Goal: Find contact information: Find contact information

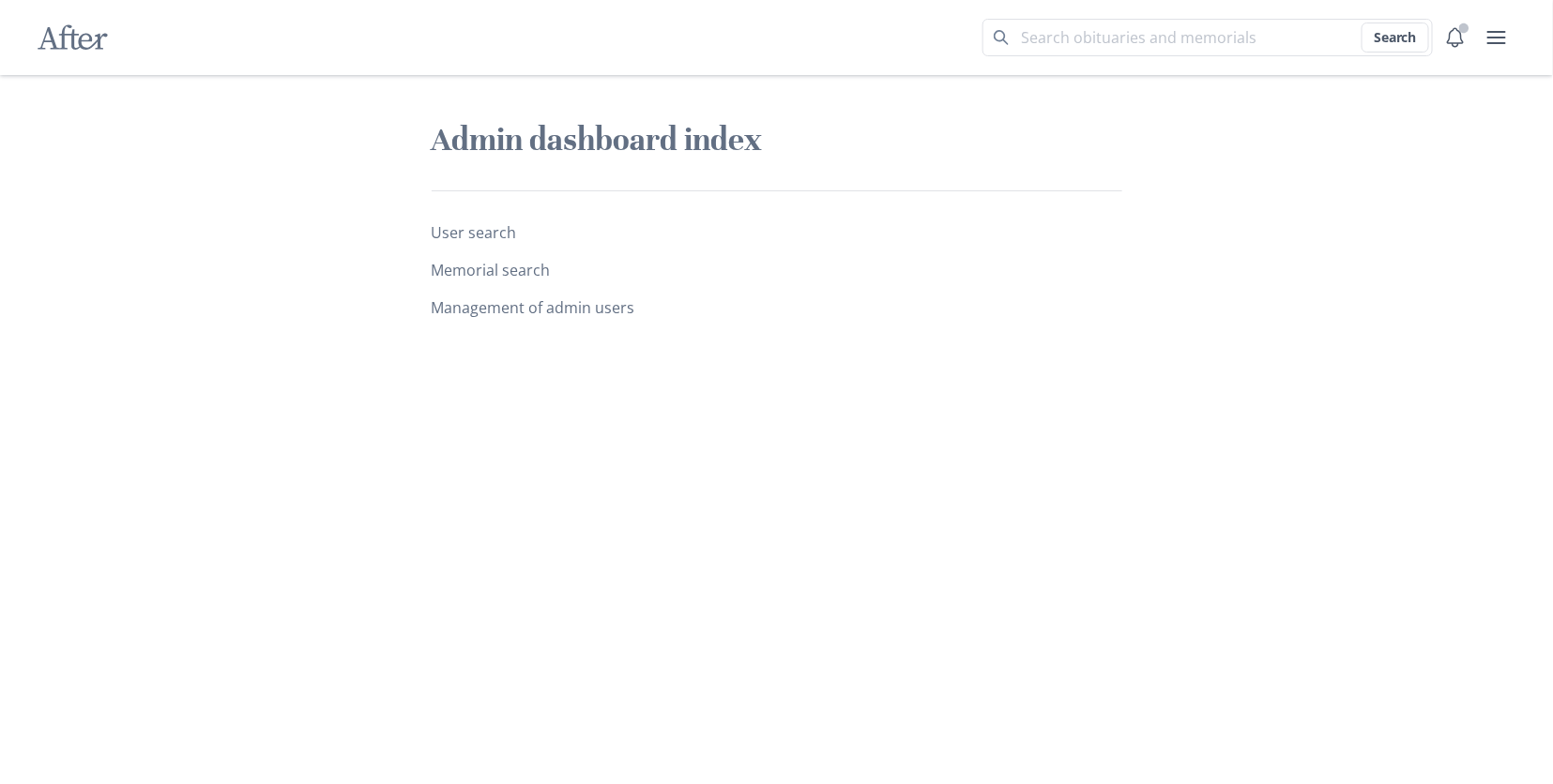
click at [481, 280] on ul "User search Memorial search Management of admin users" at bounding box center [776, 270] width 691 height 97
click at [479, 266] on link "Memorial search" at bounding box center [491, 270] width 119 height 20
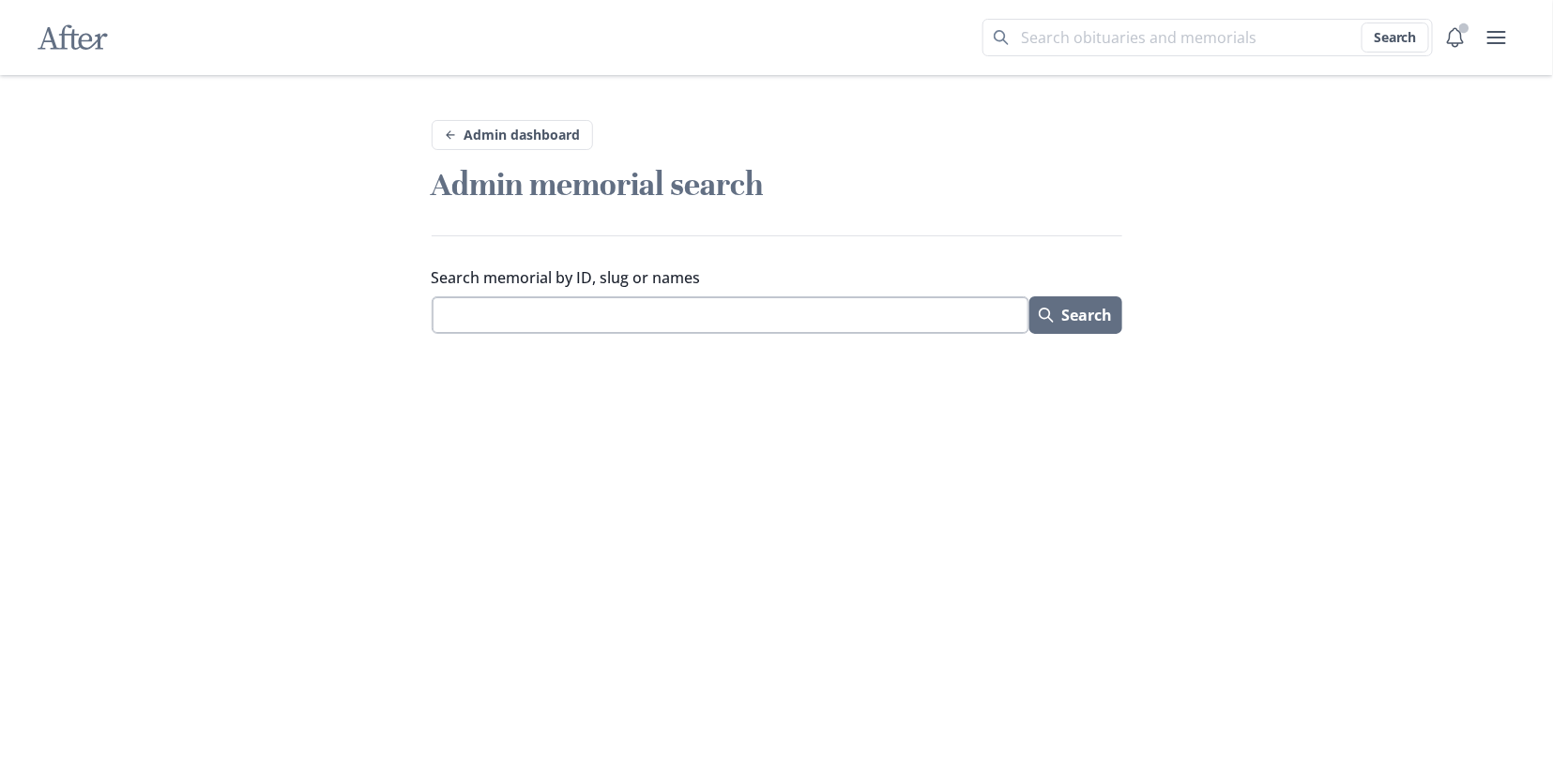
click at [484, 320] on input "Search memorial by ID, slug or names" at bounding box center [730, 315] width 597 height 38
paste input "https://after.io/jeffery-scott-dellinger"
click at [561, 317] on input "https://after.io/jeffery-scott-dellinger" at bounding box center [730, 315] width 597 height 38
type input "jeffery-scott-dellinger"
click at [1029, 296] on button "Search" at bounding box center [1075, 315] width 93 height 38
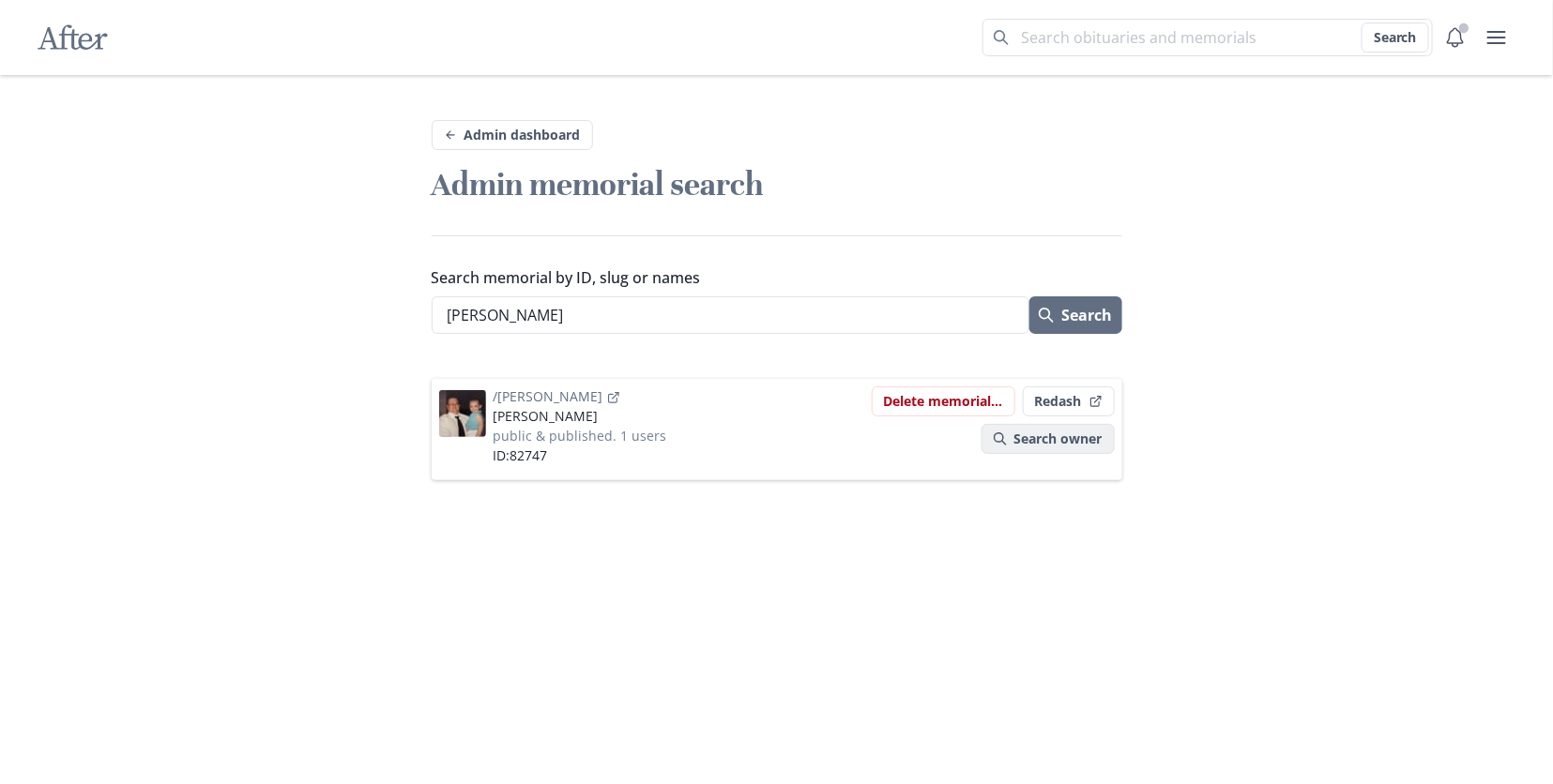
click at [1030, 437] on link "Search owner" at bounding box center [1047, 438] width 133 height 30
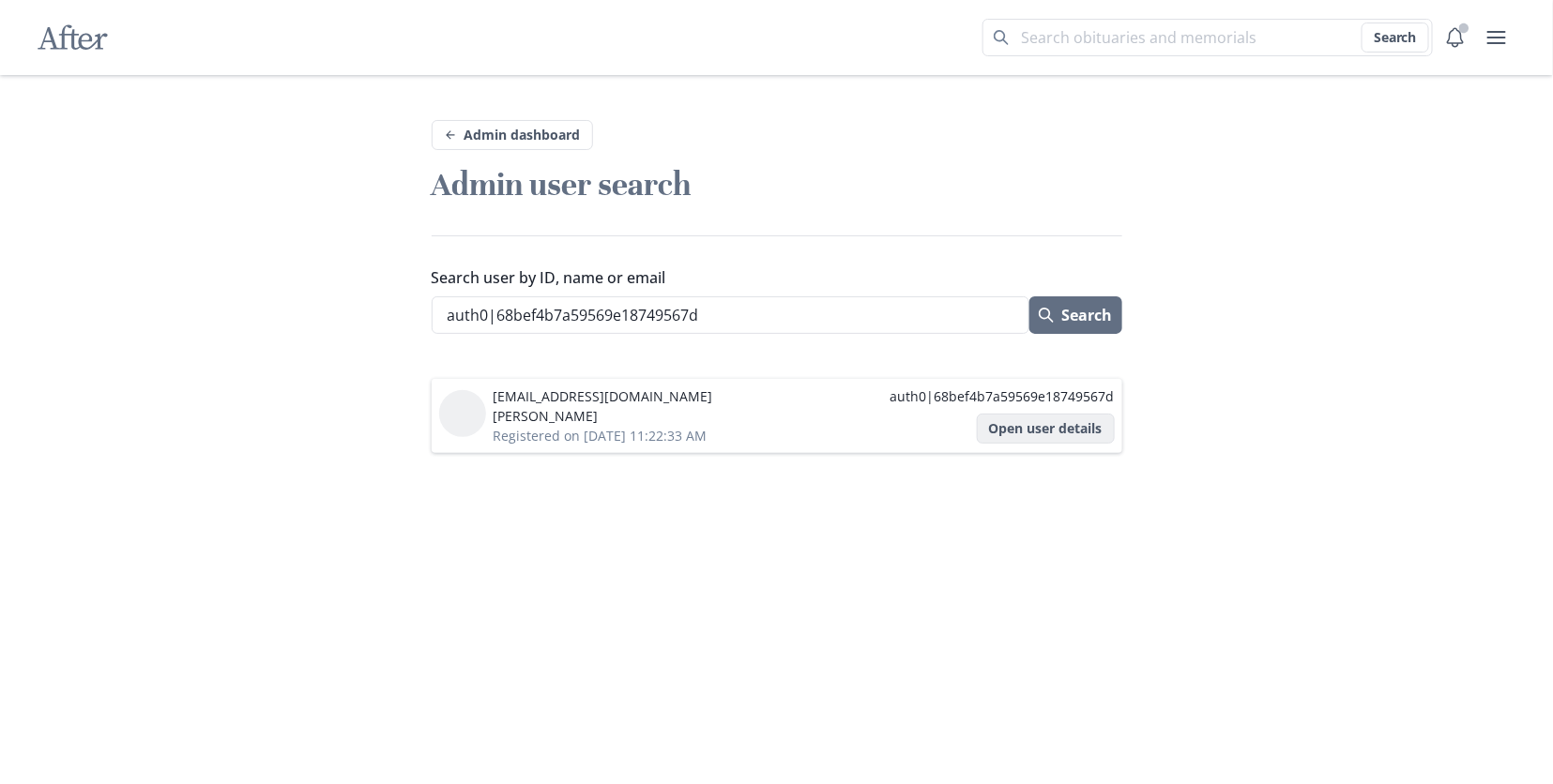
click at [1050, 436] on button "Open user details" at bounding box center [1045, 429] width 138 height 30
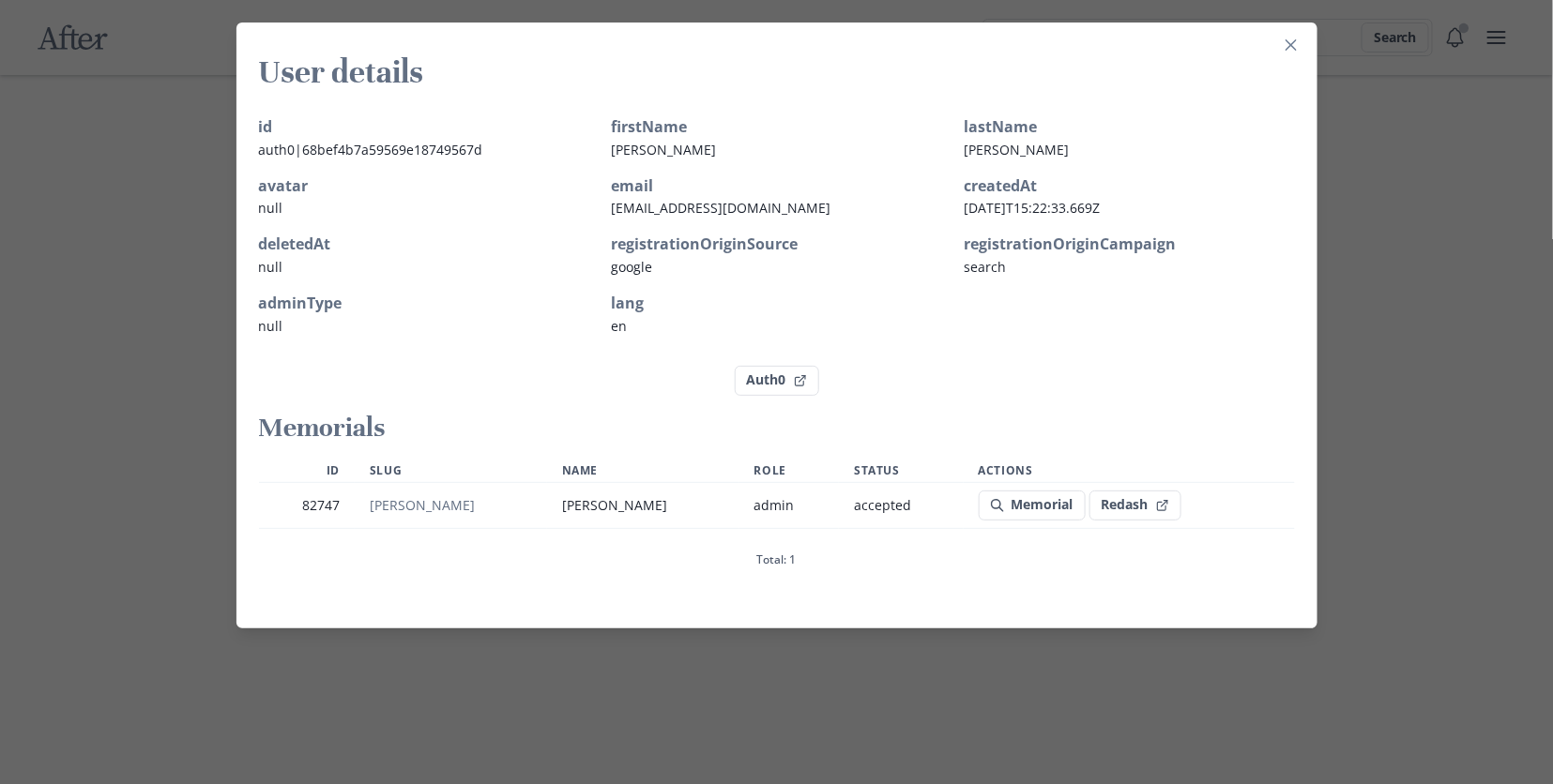
click at [634, 195] on h4 "email" at bounding box center [776, 185] width 330 height 22
click at [634, 206] on p "nowlinbrooke4@gmail.com" at bounding box center [776, 207] width 330 height 19
copy p "nowlinbrooke4@gmail.com"
